Goal: Register for event/course

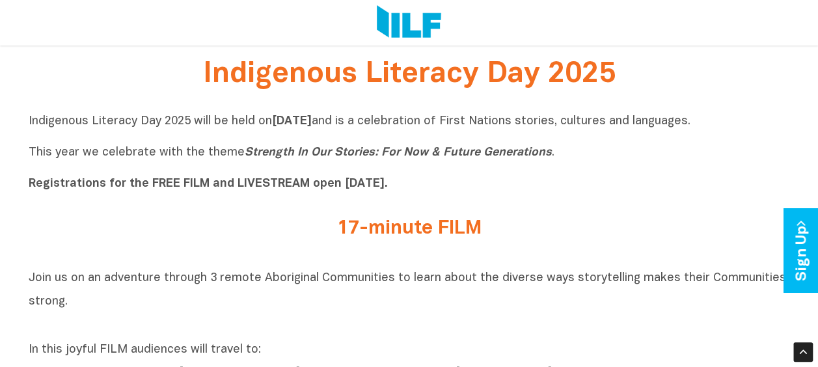
scroll to position [325, 0]
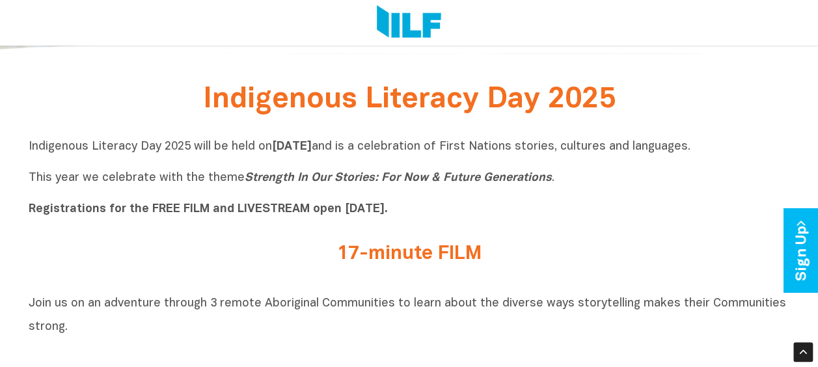
click at [86, 213] on b "Registrations for the FREE FILM and LIVESTREAM open [DATE]." at bounding box center [208, 209] width 359 height 11
click at [202, 209] on b "Registrations for the FREE FILM and LIVESTREAM open [DATE]." at bounding box center [208, 209] width 359 height 11
drag, startPoint x: 202, startPoint y: 209, endPoint x: 316, endPoint y: 208, distance: 113.2
click at [316, 208] on b "Registrations for the FREE FILM and LIVESTREAM open [DATE]." at bounding box center [208, 209] width 359 height 11
drag, startPoint x: 316, startPoint y: 208, endPoint x: 355, endPoint y: 211, distance: 39.8
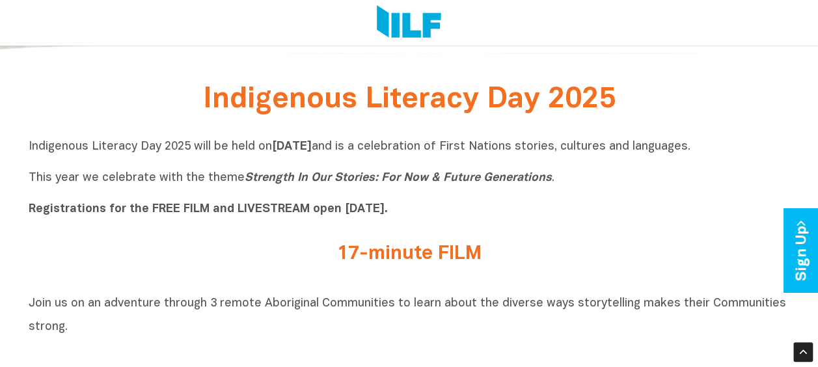
click at [355, 211] on b "Registrations for the FREE FILM and LIVESTREAM open [DATE]." at bounding box center [208, 209] width 359 height 11
click at [388, 211] on b "Registrations for the FREE FILM and LIVESTREAM open [DATE]." at bounding box center [208, 209] width 359 height 11
click at [433, 211] on p "Indigenous Literacy Day 2025 will be held [DATE][DATE] and is a celebration of …" at bounding box center [409, 178] width 761 height 78
click at [450, 207] on p "Indigenous Literacy Day 2025 will be held [DATE][DATE] and is a celebration of …" at bounding box center [409, 178] width 761 height 78
click at [452, 261] on h2 "17-minute FILM" at bounding box center [409, 253] width 488 height 21
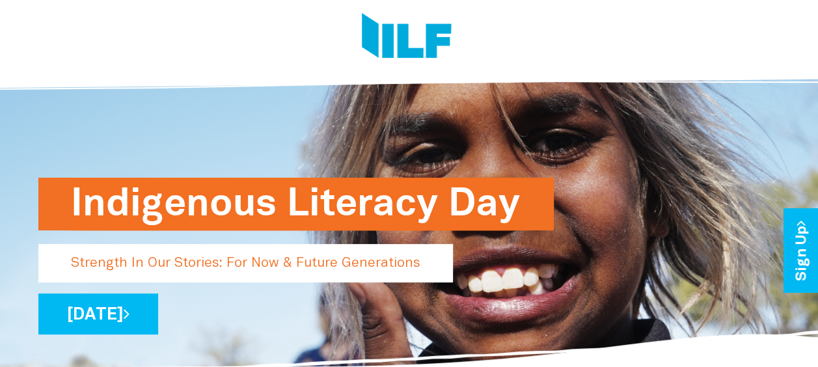
scroll to position [0, 0]
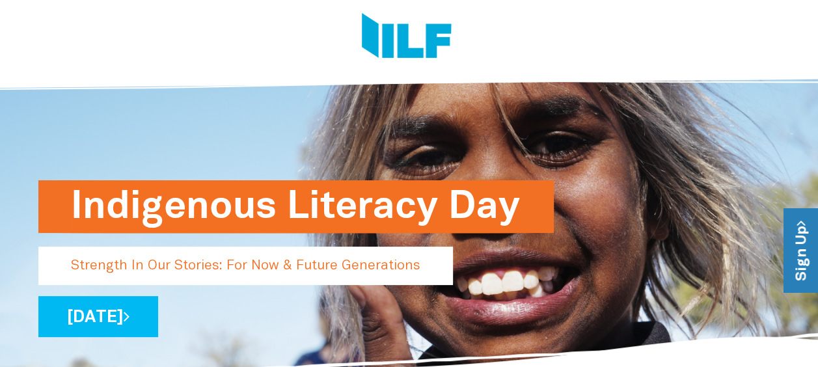
click at [803, 254] on link "Sign Up" at bounding box center [801, 251] width 37 height 84
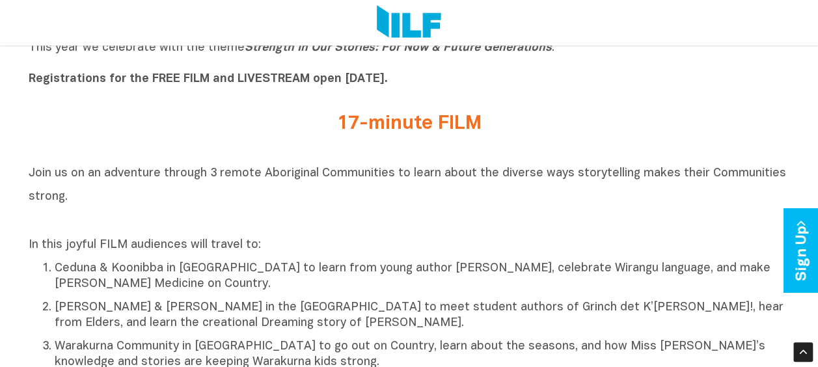
click at [393, 122] on h2 "17-minute FILM" at bounding box center [409, 123] width 488 height 21
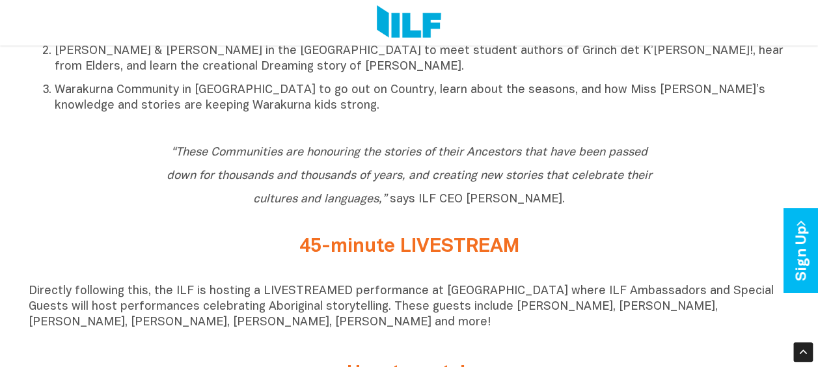
scroll to position [716, 0]
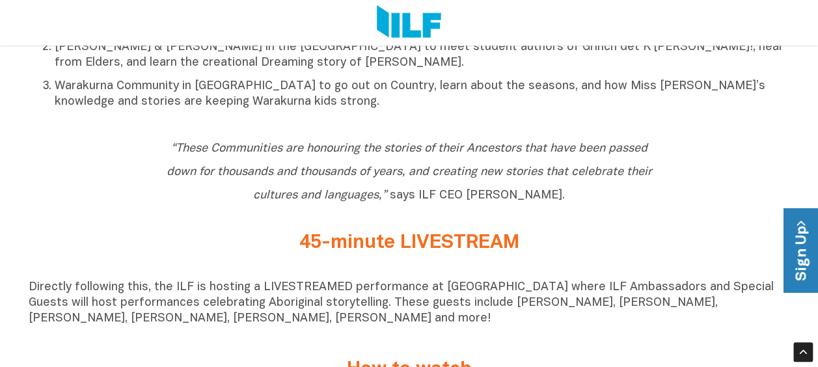
click at [796, 249] on link "Sign Up" at bounding box center [801, 251] width 37 height 84
